Goal: Transaction & Acquisition: Obtain resource

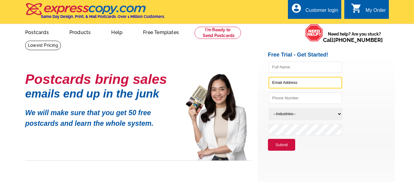
type input "[EMAIL_ADDRESS][DOMAIN_NAME]"
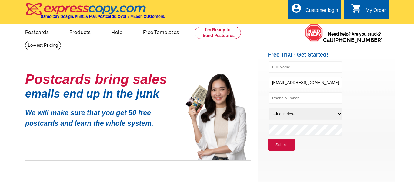
click at [330, 11] on div "Customer login" at bounding box center [322, 12] width 33 height 8
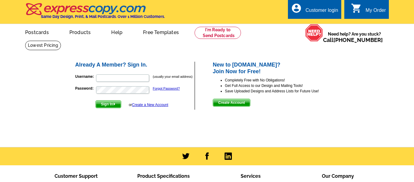
type input "[EMAIL_ADDRESS][DOMAIN_NAME]"
click at [107, 104] on span "Sign In" at bounding box center [108, 103] width 25 height 7
